Goal: Transaction & Acquisition: Purchase product/service

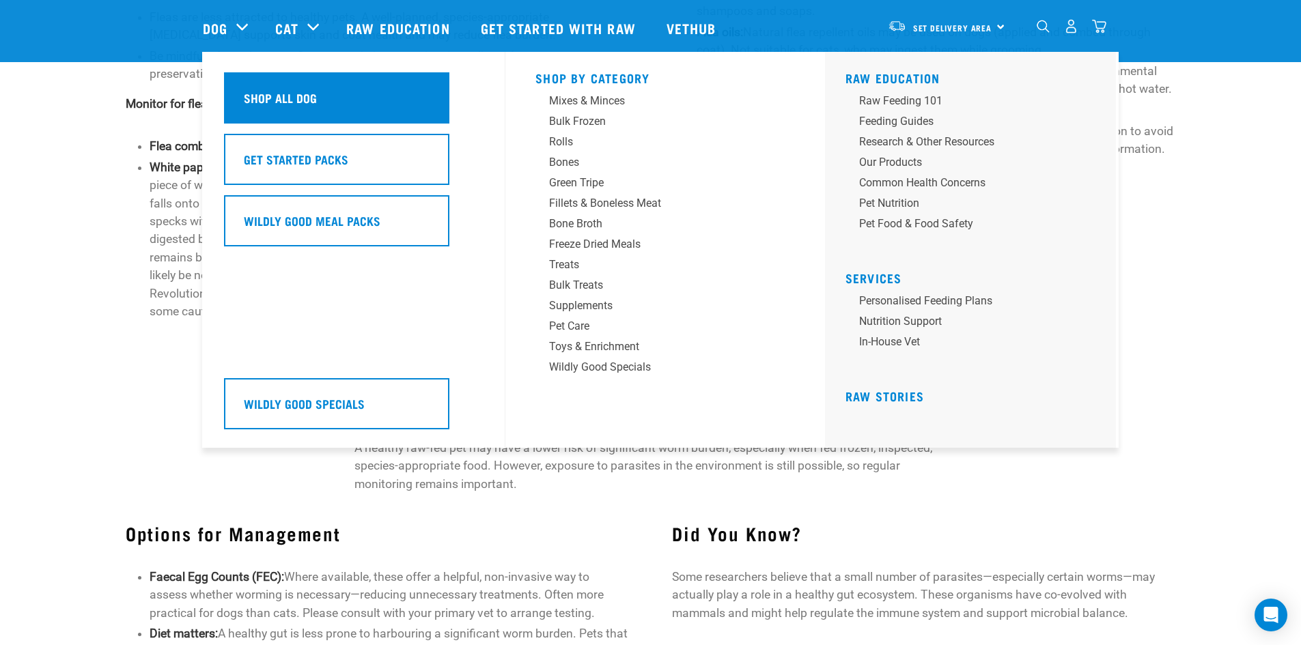
click at [262, 92] on h5 "Shop All Dog" at bounding box center [280, 98] width 73 height 18
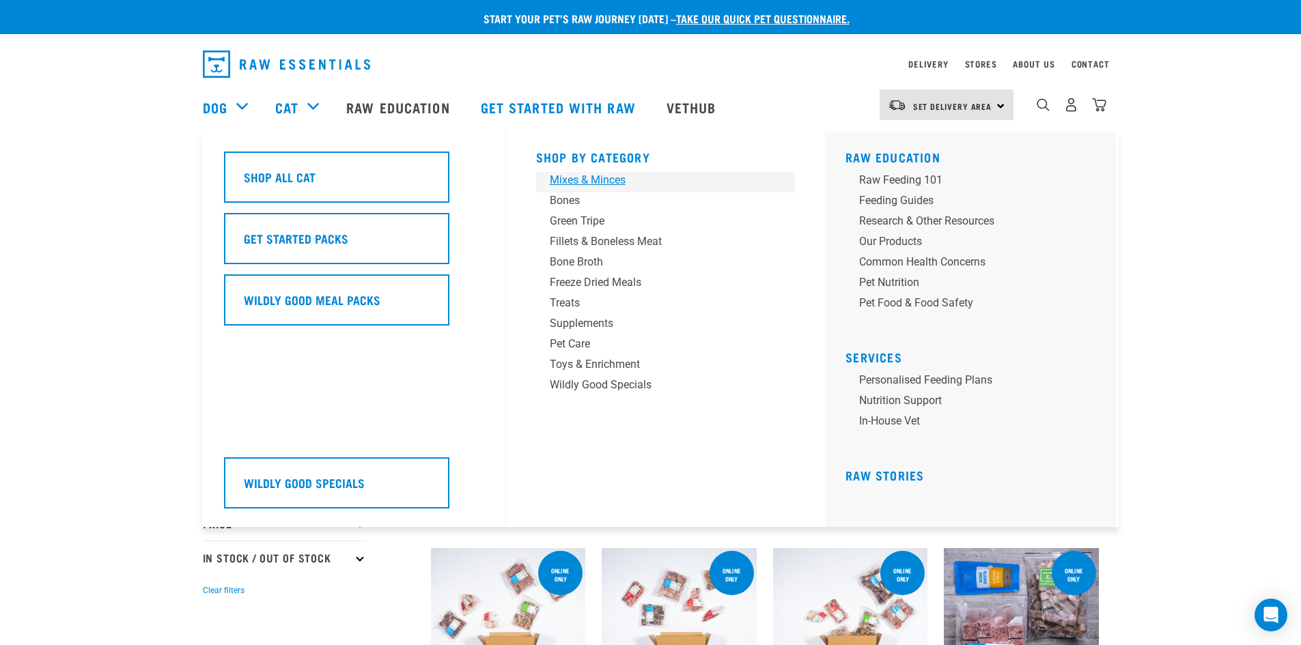
click at [583, 172] on div "Mixes & Minces" at bounding box center [656, 180] width 213 height 16
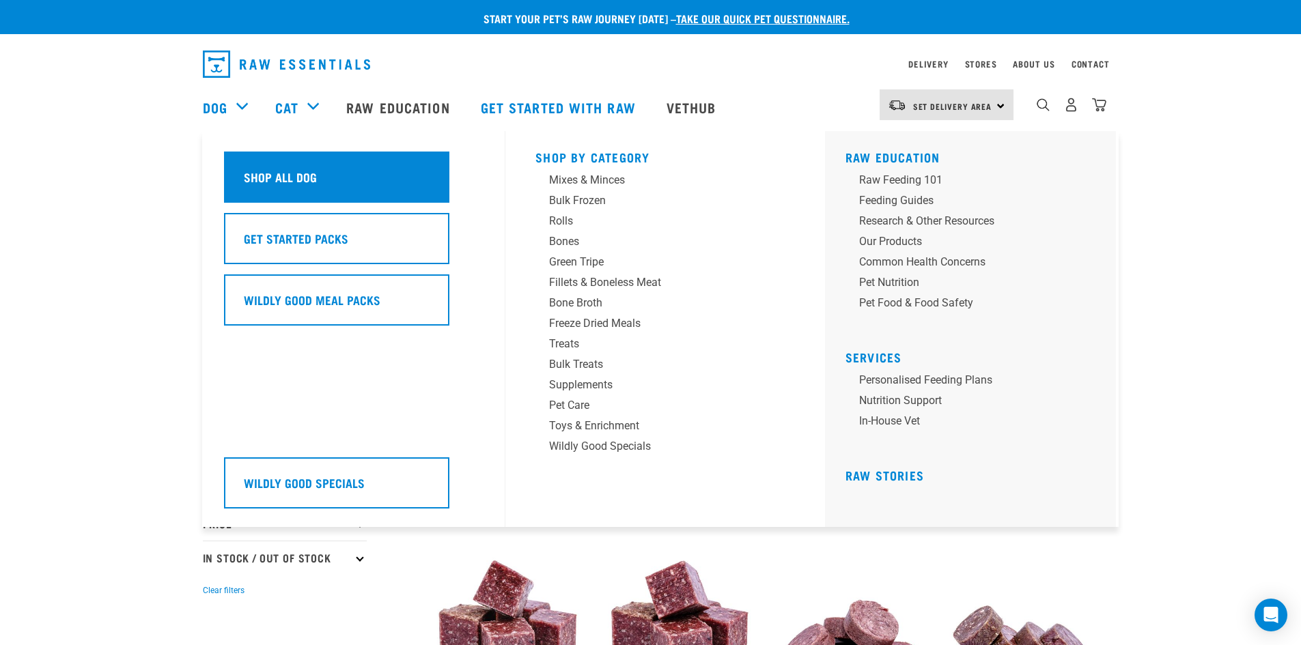
click at [279, 172] on h5 "Shop All Dog" at bounding box center [280, 177] width 73 height 18
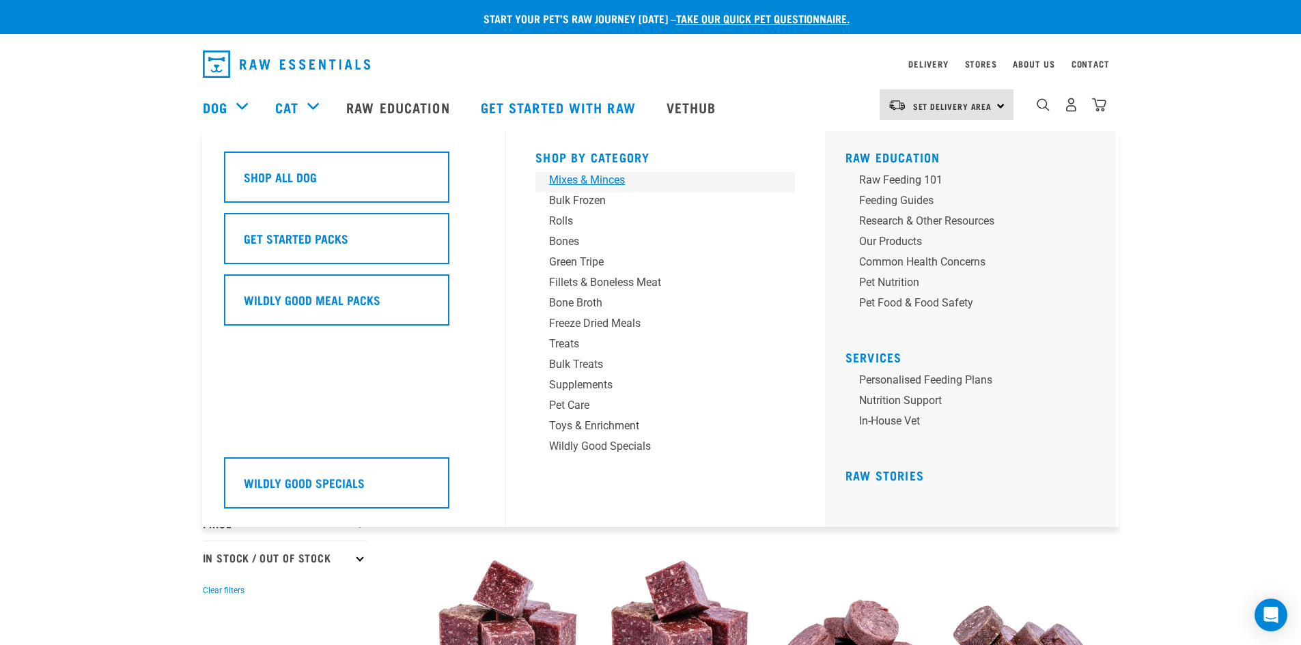
click at [570, 174] on div "Mixes & Minces" at bounding box center [655, 180] width 213 height 16
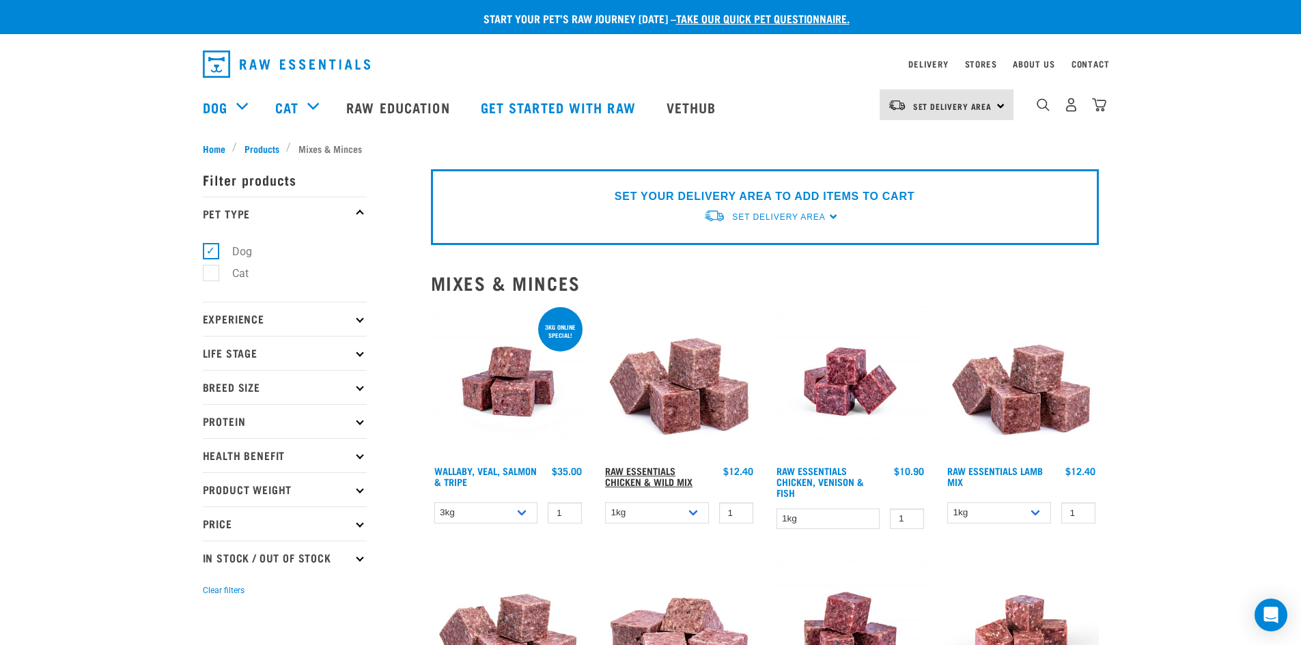
click at [660, 476] on link "Raw Essentials Chicken & Wild Mix" at bounding box center [648, 476] width 87 height 16
